Goal: Entertainment & Leisure: Consume media (video, audio)

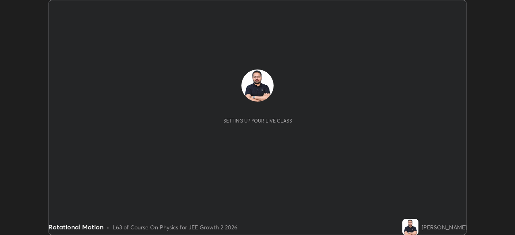
scroll to position [235, 514]
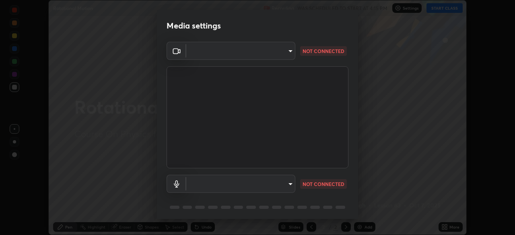
type input "192ca90c523cfdd937e4a0725d4108824b1e1e1832b9bb322643ae2a7bf66a5a"
type input "default"
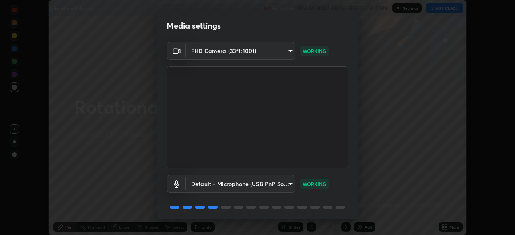
scroll to position [29, 0]
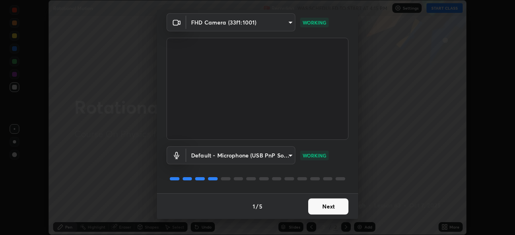
click at [331, 210] on button "Next" at bounding box center [328, 207] width 40 height 16
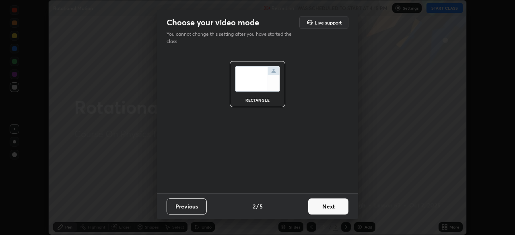
scroll to position [0, 0]
click at [331, 209] on button "Next" at bounding box center [328, 207] width 40 height 16
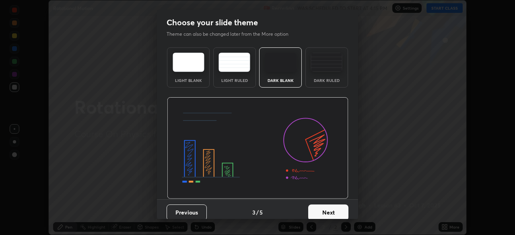
click at [331, 210] on button "Next" at bounding box center [328, 213] width 40 height 16
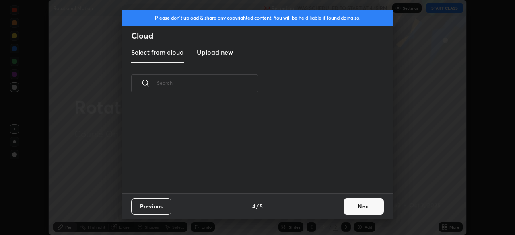
click at [334, 209] on div "Previous 4 / 5 Next" at bounding box center [257, 206] width 272 height 26
click at [353, 206] on button "Next" at bounding box center [363, 207] width 40 height 16
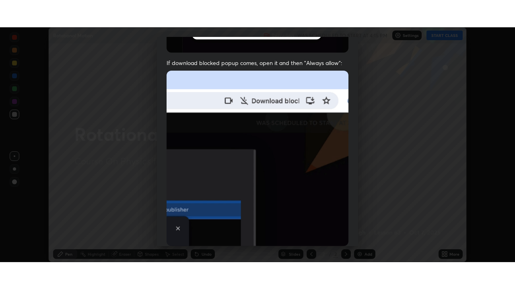
scroll to position [193, 0]
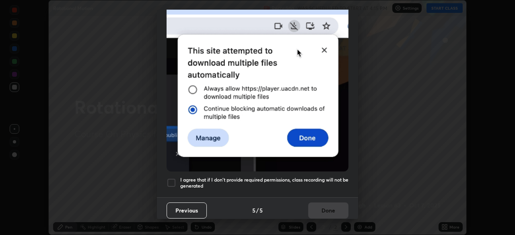
click at [326, 178] on h5 "I agree that if I don't provide required permissions, class recording will not …" at bounding box center [264, 183] width 168 height 12
click at [328, 208] on button "Done" at bounding box center [328, 211] width 40 height 16
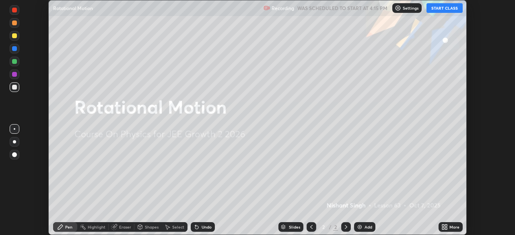
click at [439, 8] on button "START CLASS" at bounding box center [444, 8] width 36 height 10
click at [445, 228] on icon at bounding box center [446, 229] width 2 height 2
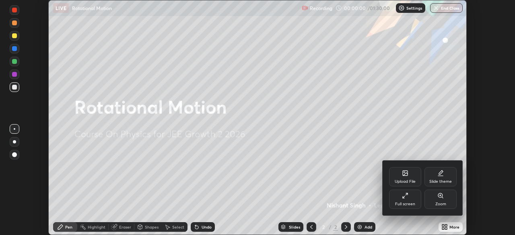
click at [414, 199] on div "Full screen" at bounding box center [405, 199] width 32 height 19
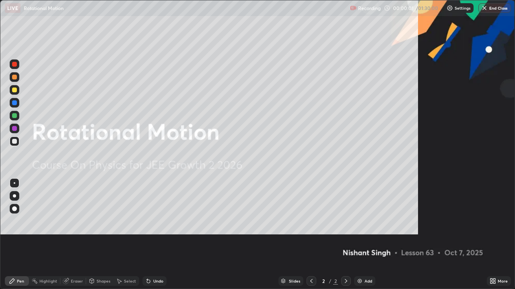
scroll to position [289, 515]
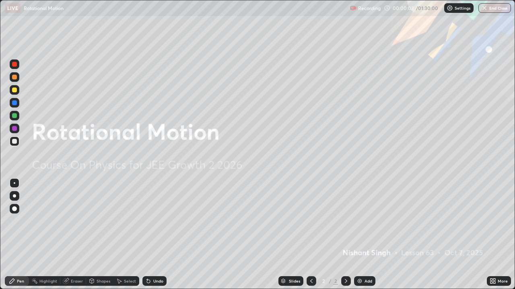
click at [366, 235] on div "Add" at bounding box center [368, 281] width 8 height 4
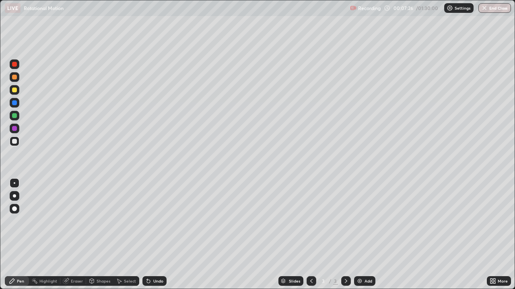
click at [367, 235] on div "Add" at bounding box center [368, 281] width 8 height 4
click at [18, 77] on div at bounding box center [15, 77] width 10 height 10
click at [345, 235] on icon at bounding box center [345, 281] width 6 height 6
click at [365, 235] on div "Add" at bounding box center [364, 282] width 21 height 10
click at [17, 144] on div at bounding box center [15, 142] width 10 height 10
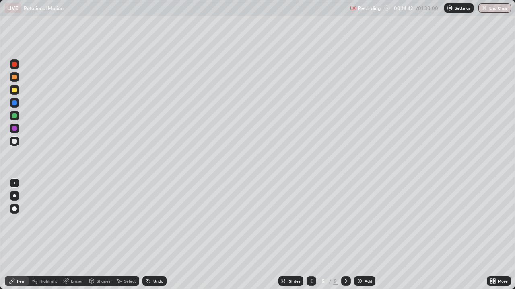
click at [16, 91] on div at bounding box center [14, 90] width 5 height 5
click at [18, 103] on div at bounding box center [15, 103] width 10 height 10
click at [158, 235] on div "Undo" at bounding box center [158, 281] width 10 height 4
click at [19, 91] on div at bounding box center [15, 90] width 10 height 10
click at [365, 235] on div "Add" at bounding box center [368, 281] width 8 height 4
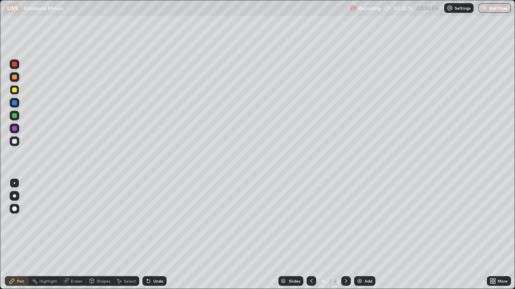
click at [18, 144] on div at bounding box center [15, 142] width 10 height 10
click at [98, 235] on div "Shapes" at bounding box center [103, 281] width 14 height 4
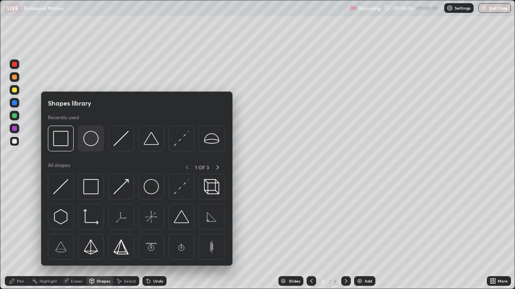
click at [90, 142] on img at bounding box center [90, 138] width 15 height 15
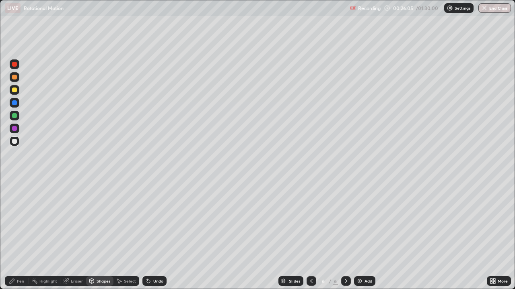
click at [15, 91] on div at bounding box center [14, 90] width 5 height 5
click at [21, 235] on div "Pen" at bounding box center [20, 281] width 7 height 4
click at [15, 105] on div at bounding box center [14, 102] width 5 height 5
click at [16, 79] on div at bounding box center [14, 77] width 5 height 5
click at [16, 105] on div at bounding box center [14, 102] width 5 height 5
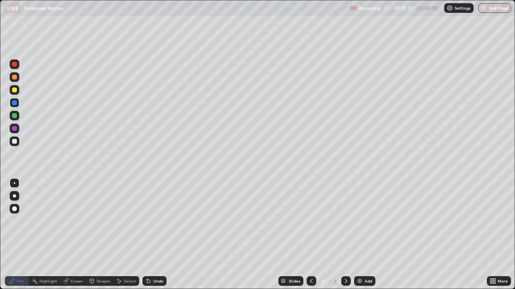
click at [15, 141] on div at bounding box center [14, 141] width 5 height 5
click at [105, 235] on div "Shapes" at bounding box center [103, 281] width 14 height 4
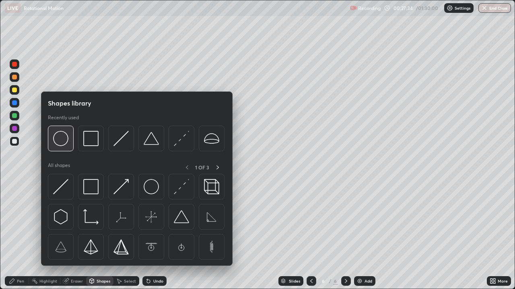
click at [64, 138] on img at bounding box center [60, 138] width 15 height 15
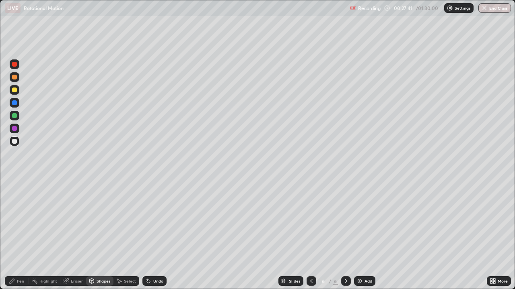
click at [15, 105] on div at bounding box center [14, 102] width 5 height 5
click at [20, 235] on div "Pen" at bounding box center [20, 281] width 7 height 4
click at [14, 141] on div at bounding box center [14, 141] width 5 height 5
click at [18, 114] on div at bounding box center [15, 116] width 10 height 10
click at [15, 142] on div at bounding box center [14, 141] width 5 height 5
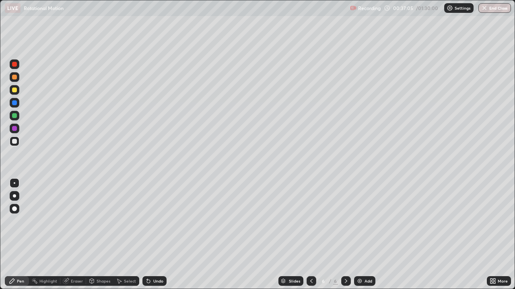
click at [345, 235] on icon at bounding box center [345, 281] width 6 height 6
click at [361, 235] on img at bounding box center [359, 281] width 6 height 6
click at [101, 235] on div "Shapes" at bounding box center [99, 282] width 27 height 10
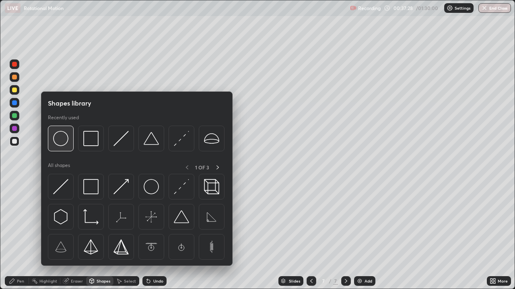
click at [63, 141] on img at bounding box center [60, 138] width 15 height 15
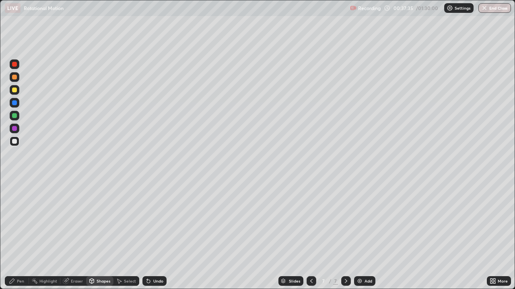
click at [97, 235] on div "Shapes" at bounding box center [103, 281] width 14 height 4
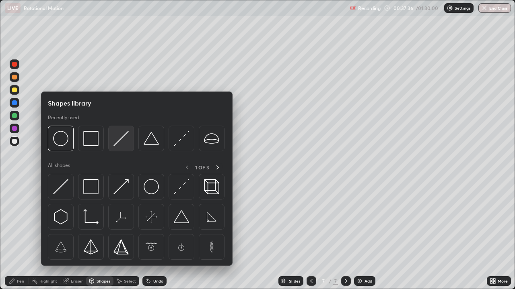
click at [119, 142] on img at bounding box center [120, 138] width 15 height 15
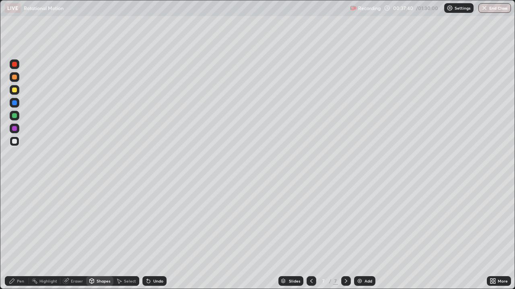
click at [15, 103] on div at bounding box center [14, 102] width 5 height 5
click at [20, 235] on div "Pen" at bounding box center [17, 282] width 24 height 10
click at [154, 235] on div "Undo" at bounding box center [158, 281] width 10 height 4
click at [14, 91] on div at bounding box center [14, 90] width 5 height 5
click at [106, 235] on div "Shapes" at bounding box center [103, 281] width 14 height 4
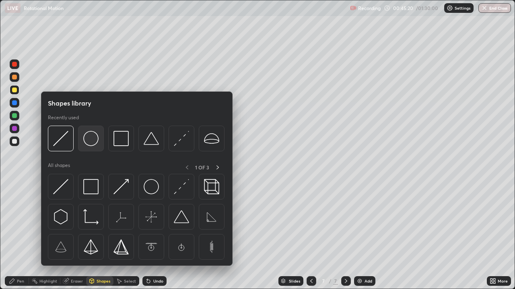
click at [93, 142] on img at bounding box center [90, 138] width 15 height 15
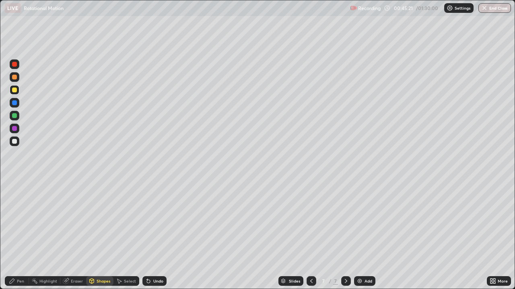
click at [16, 140] on div at bounding box center [14, 141] width 5 height 5
click at [20, 235] on div "Pen" at bounding box center [20, 281] width 7 height 4
click at [161, 235] on div "Undo" at bounding box center [154, 282] width 24 height 10
click at [18, 144] on div at bounding box center [15, 142] width 10 height 10
click at [362, 235] on div "Add" at bounding box center [364, 282] width 21 height 10
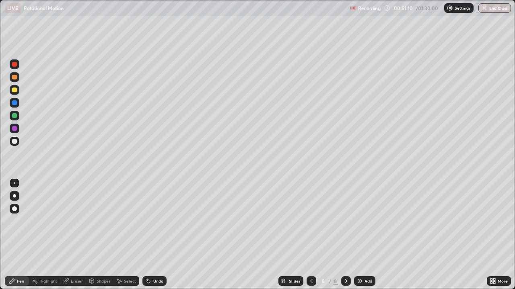
click at [102, 235] on div "Shapes" at bounding box center [103, 281] width 14 height 4
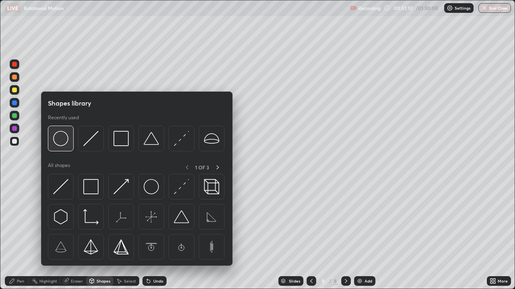
click at [63, 143] on img at bounding box center [60, 138] width 15 height 15
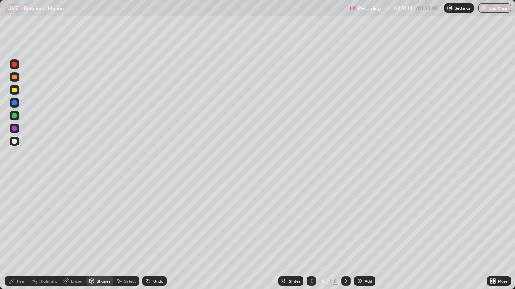
click at [16, 92] on div at bounding box center [14, 90] width 5 height 5
click at [22, 235] on div "Pen" at bounding box center [20, 281] width 7 height 4
click at [16, 143] on div at bounding box center [14, 141] width 5 height 5
click at [364, 235] on div "Add" at bounding box center [368, 281] width 8 height 4
click at [104, 235] on div "Shapes" at bounding box center [103, 281] width 14 height 4
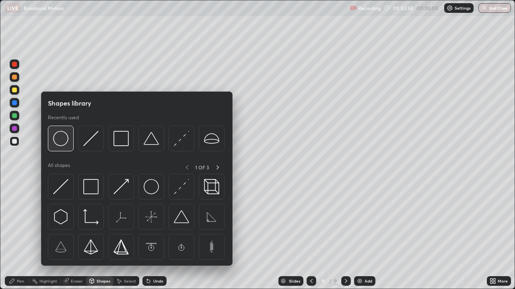
click at [64, 143] on img at bounding box center [60, 138] width 15 height 15
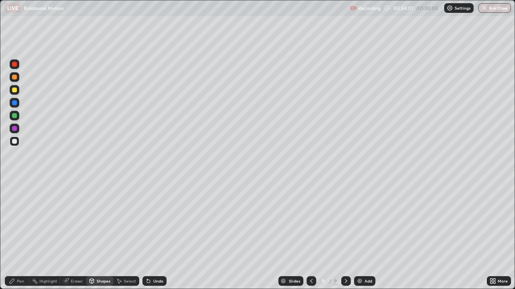
click at [101, 235] on div "Shapes" at bounding box center [103, 281] width 14 height 4
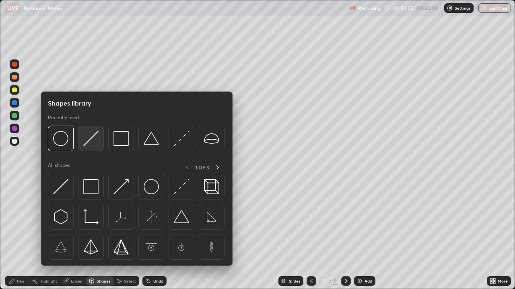
click at [89, 145] on img at bounding box center [90, 138] width 15 height 15
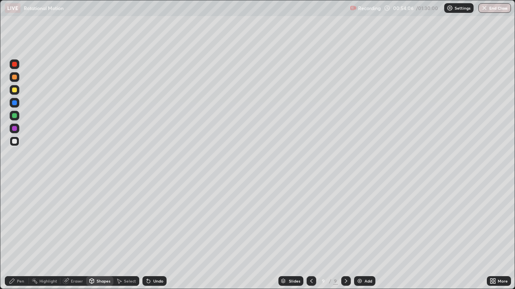
click at [15, 103] on div at bounding box center [14, 102] width 5 height 5
click at [21, 235] on div "Pen" at bounding box center [17, 282] width 24 height 10
click at [14, 91] on div at bounding box center [14, 90] width 5 height 5
click at [14, 142] on div at bounding box center [14, 141] width 5 height 5
click at [12, 105] on div at bounding box center [15, 103] width 10 height 10
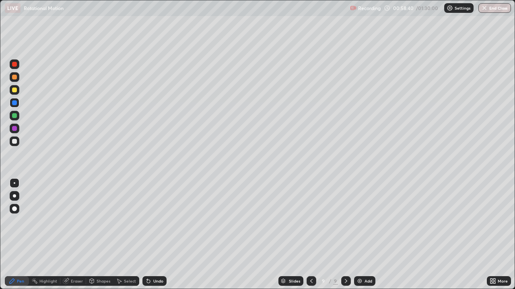
click at [14, 66] on div at bounding box center [14, 64] width 5 height 5
click at [14, 143] on div at bounding box center [14, 141] width 5 height 5
click at [345, 235] on icon at bounding box center [345, 281] width 6 height 6
click at [364, 235] on div "Add" at bounding box center [368, 281] width 8 height 4
click at [106, 235] on div "Shapes" at bounding box center [103, 281] width 14 height 4
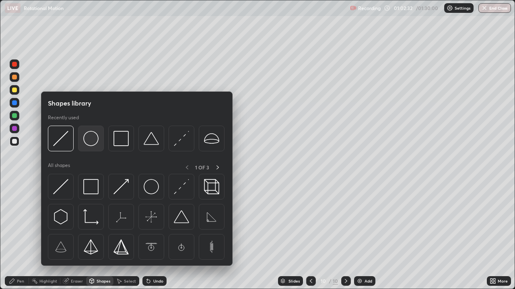
click at [96, 143] on img at bounding box center [90, 138] width 15 height 15
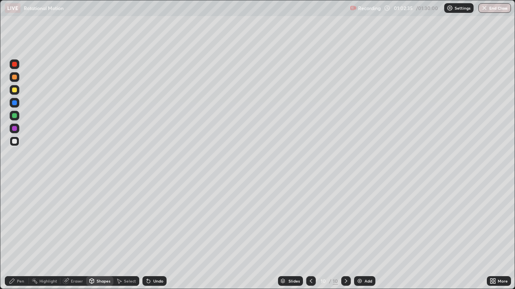
click at [101, 235] on div "Shapes" at bounding box center [103, 281] width 14 height 4
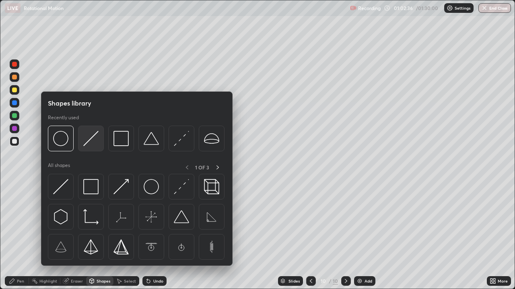
click at [92, 145] on img at bounding box center [90, 138] width 15 height 15
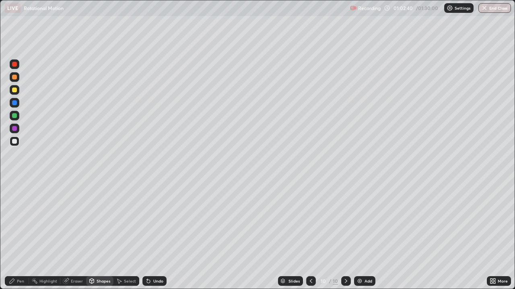
click at [16, 117] on div at bounding box center [14, 115] width 5 height 5
click at [23, 235] on div "Pen" at bounding box center [20, 281] width 7 height 4
click at [14, 90] on div at bounding box center [14, 90] width 5 height 5
click at [15, 103] on div at bounding box center [14, 102] width 5 height 5
click at [14, 91] on div at bounding box center [14, 90] width 5 height 5
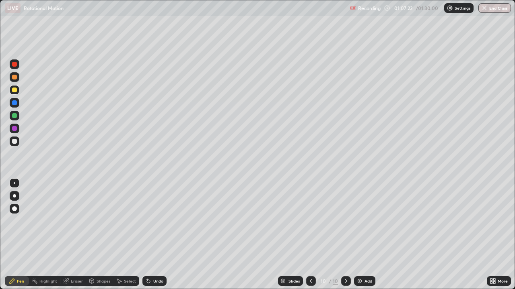
click at [17, 106] on div at bounding box center [15, 103] width 10 height 10
click at [155, 235] on div "Undo" at bounding box center [158, 281] width 10 height 4
click at [349, 235] on div at bounding box center [346, 282] width 10 height 10
click at [363, 235] on div "Add" at bounding box center [364, 282] width 21 height 10
click at [15, 141] on div at bounding box center [14, 141] width 5 height 5
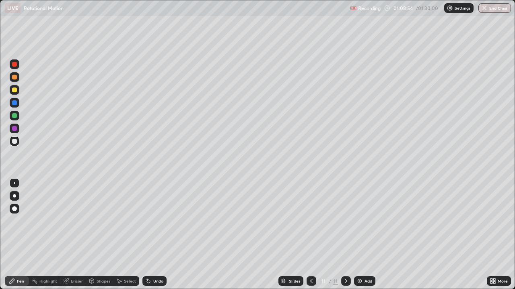
click at [100, 235] on div "Shapes" at bounding box center [99, 282] width 27 height 10
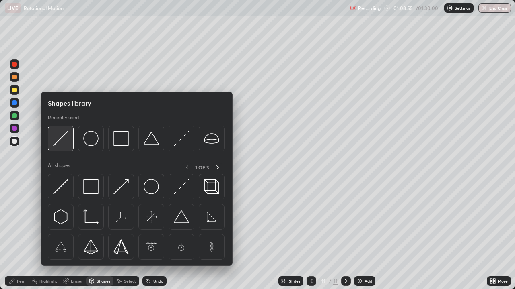
click at [66, 142] on img at bounding box center [60, 138] width 15 height 15
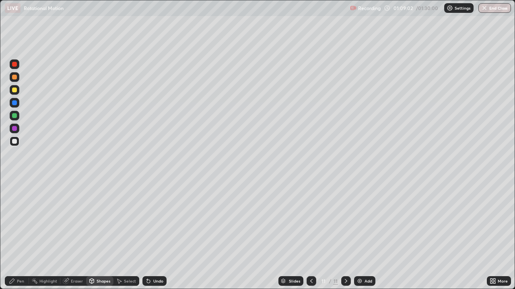
click at [107, 235] on div "Shapes" at bounding box center [103, 281] width 14 height 4
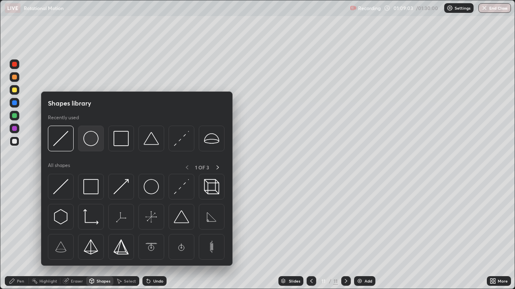
click at [92, 142] on img at bounding box center [90, 138] width 15 height 15
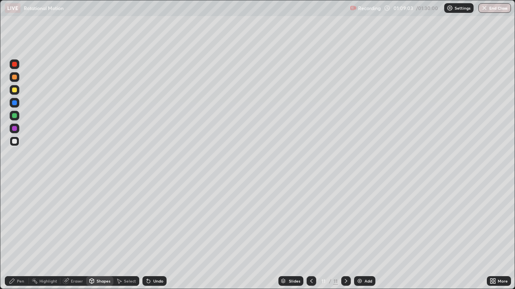
click at [16, 91] on div at bounding box center [14, 90] width 5 height 5
click at [154, 235] on div "Undo" at bounding box center [158, 281] width 10 height 4
click at [156, 235] on div "Undo" at bounding box center [158, 281] width 10 height 4
click at [161, 235] on div "Undo" at bounding box center [158, 281] width 10 height 4
click at [15, 103] on div at bounding box center [14, 102] width 5 height 5
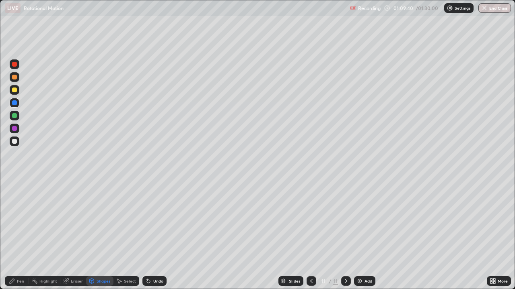
click at [21, 235] on div "Pen" at bounding box center [20, 281] width 7 height 4
click at [14, 66] on div at bounding box center [14, 64] width 5 height 5
click at [14, 78] on div at bounding box center [14, 77] width 5 height 5
click at [16, 117] on div at bounding box center [14, 115] width 5 height 5
click at [154, 235] on div "Undo" at bounding box center [158, 281] width 10 height 4
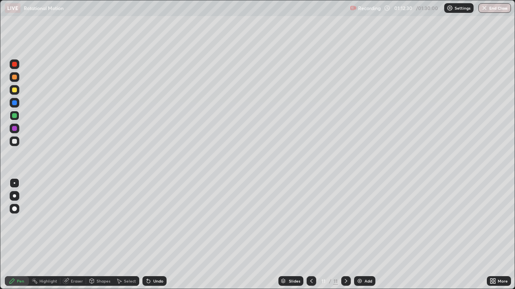
click at [152, 235] on div "Undo" at bounding box center [154, 282] width 24 height 10
click at [149, 235] on icon at bounding box center [148, 281] width 6 height 6
click at [147, 235] on icon at bounding box center [148, 281] width 3 height 3
click at [150, 235] on icon at bounding box center [148, 281] width 6 height 6
click at [345, 235] on icon at bounding box center [345, 281] width 6 height 6
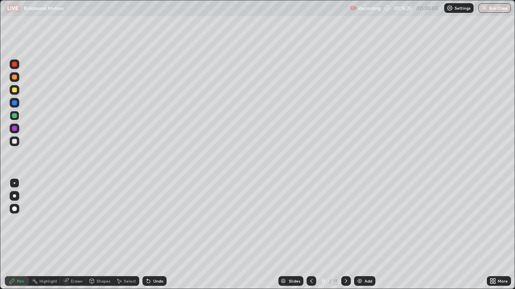
click at [362, 235] on div "Add" at bounding box center [364, 282] width 21 height 10
click at [18, 144] on div at bounding box center [15, 142] width 10 height 10
click at [98, 235] on div "Shapes" at bounding box center [103, 281] width 14 height 4
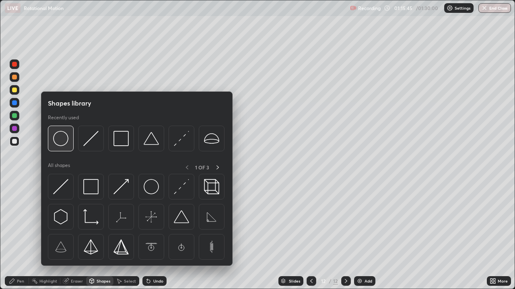
click at [62, 141] on img at bounding box center [60, 138] width 15 height 15
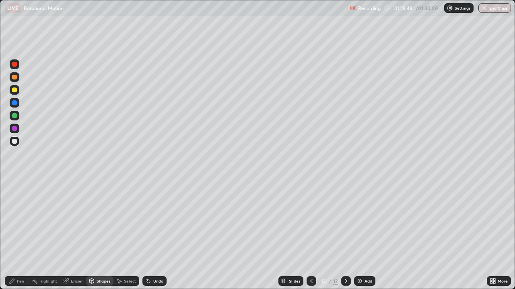
click at [98, 235] on div "Shapes" at bounding box center [103, 281] width 14 height 4
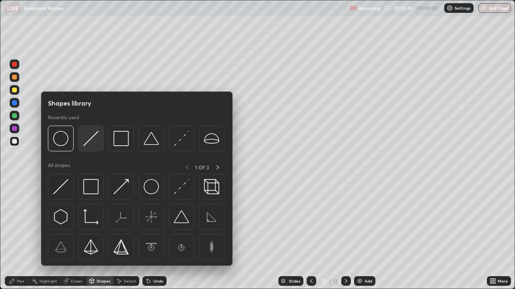
click at [91, 143] on img at bounding box center [90, 138] width 15 height 15
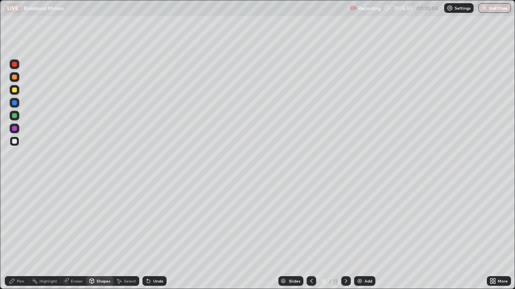
click at [16, 104] on div at bounding box center [14, 102] width 5 height 5
click at [15, 235] on div "Pen" at bounding box center [17, 282] width 24 height 10
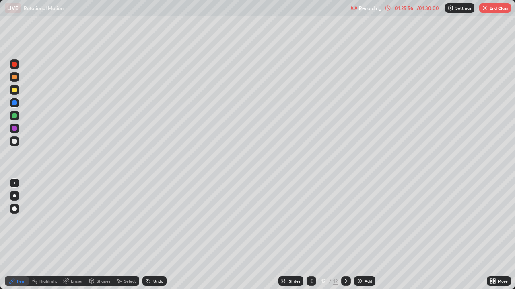
click at [494, 9] on button "End Class" at bounding box center [495, 8] width 32 height 10
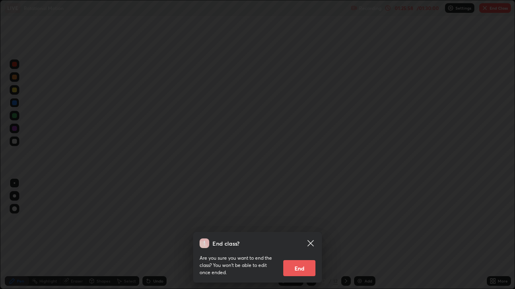
click at [299, 235] on button "End" at bounding box center [299, 268] width 32 height 16
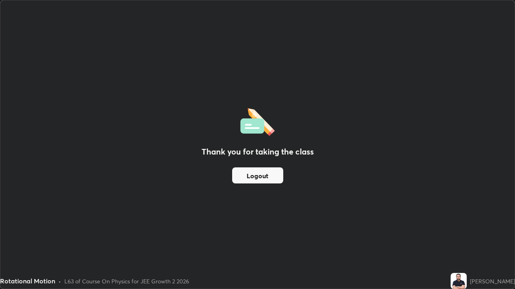
click at [273, 178] on button "Logout" at bounding box center [257, 176] width 51 height 16
